Goal: Navigation & Orientation: Understand site structure

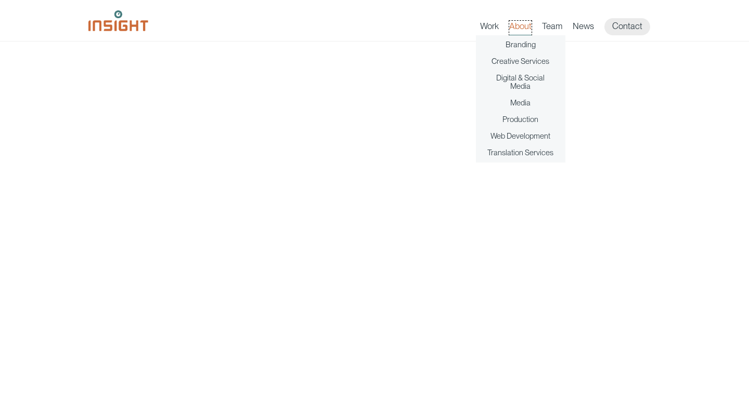
click at [523, 27] on link "About" at bounding box center [520, 28] width 22 height 15
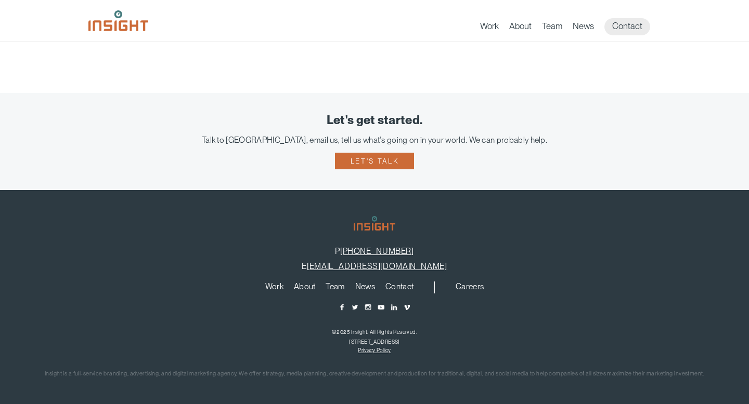
scroll to position [440, 0]
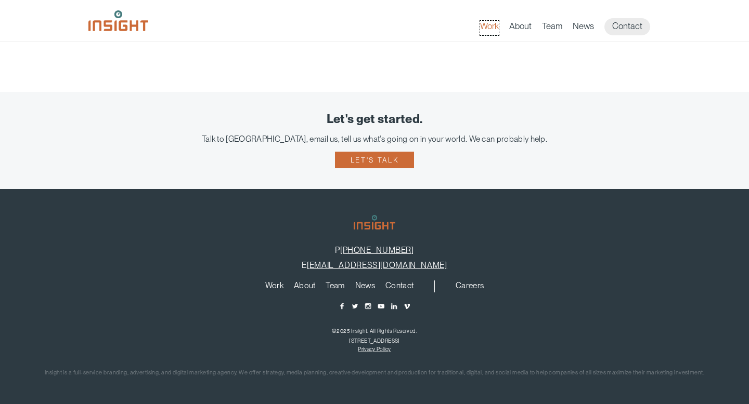
click at [483, 29] on link "Work" at bounding box center [489, 28] width 19 height 15
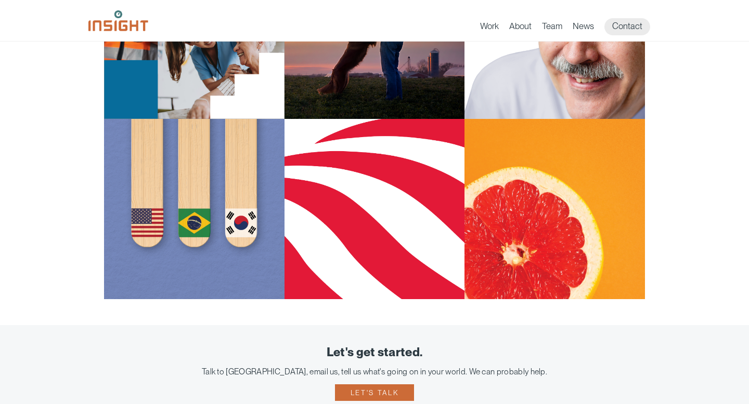
scroll to position [1158, 0]
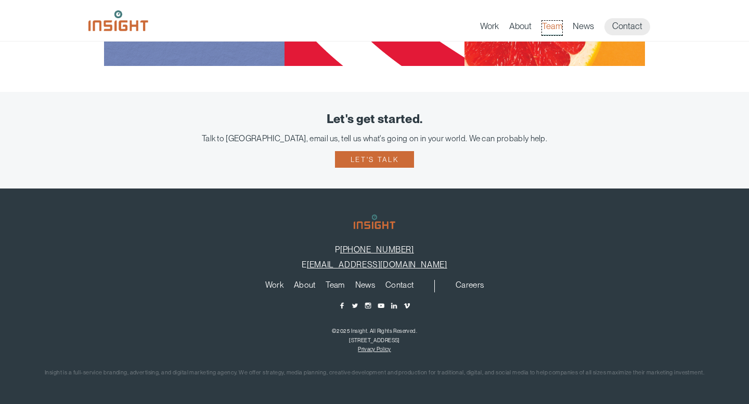
click at [557, 30] on link "Team" at bounding box center [552, 28] width 20 height 15
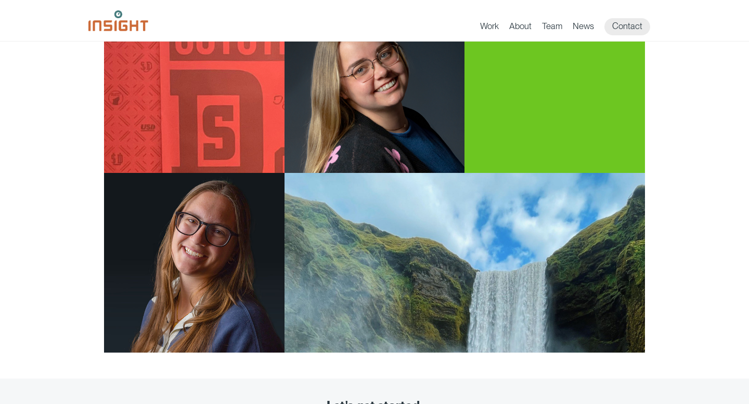
scroll to position [1774, 0]
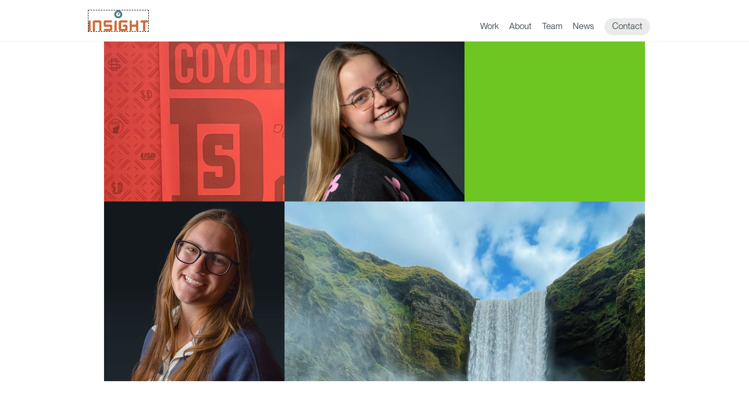
click at [114, 19] on img at bounding box center [118, 20] width 60 height 21
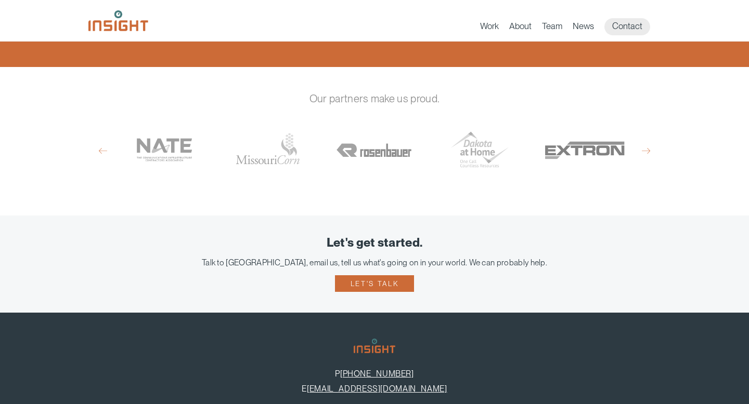
scroll to position [704, 0]
